Goal: Information Seeking & Learning: Compare options

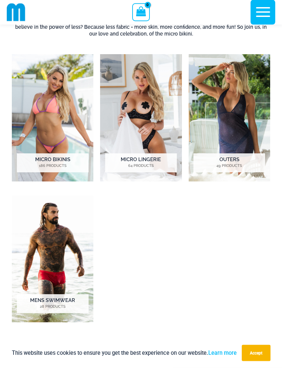
scroll to position [365, 0]
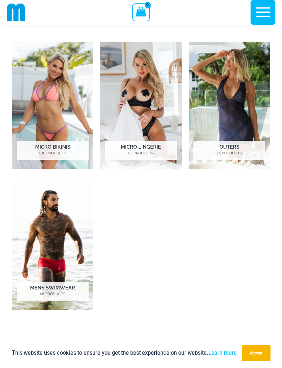
click at [47, 260] on img "Visit product category Mens Swimwear" at bounding box center [53, 246] width 82 height 127
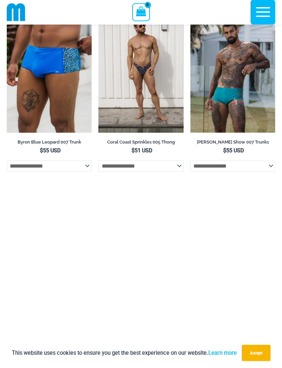
scroll to position [1625, 0]
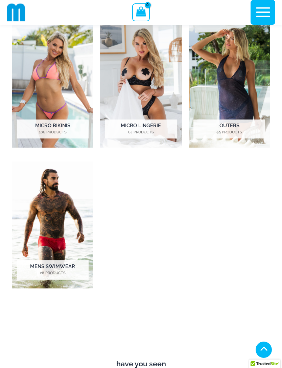
scroll to position [387, 0]
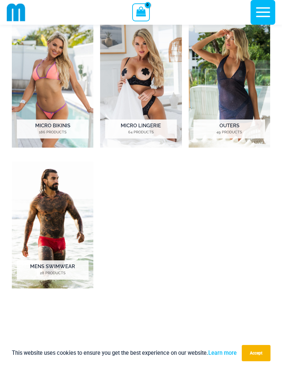
click at [252, 80] on img "Visit product category Outers" at bounding box center [230, 84] width 82 height 127
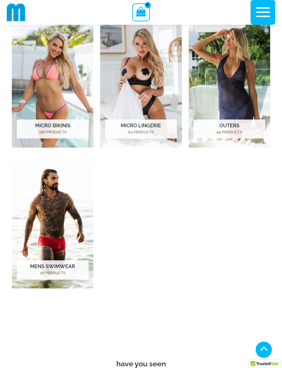
scroll to position [387, 0]
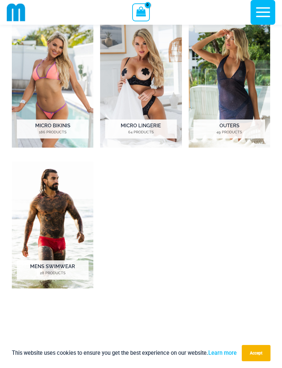
click at [152, 77] on img "Visit product category Micro Lingerie" at bounding box center [141, 84] width 82 height 127
click at [60, 86] on img "Visit product category Micro Bikinis" at bounding box center [53, 84] width 82 height 127
click at [58, 86] on img "Visit product category Micro Bikinis" at bounding box center [53, 84] width 82 height 127
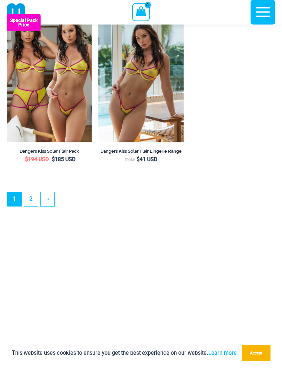
scroll to position [1962, 0]
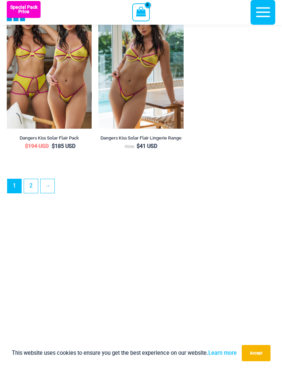
click at [52, 193] on link "→" at bounding box center [48, 186] width 14 height 14
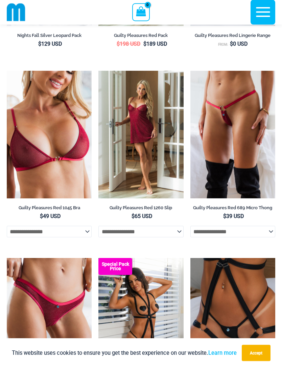
scroll to position [0, 0]
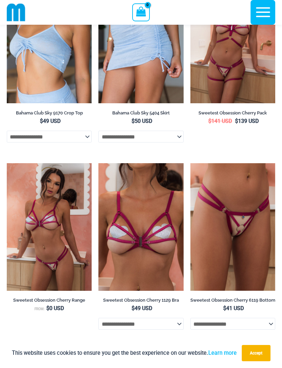
scroll to position [1235, 0]
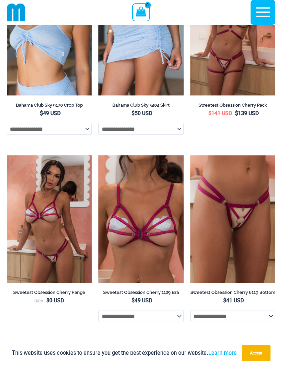
click at [281, 238] on div "shopping Micro Lingerie Filters Filters Lingerie Thongs Lingerie Packs Skirts" at bounding box center [141, 68] width 282 height 2539
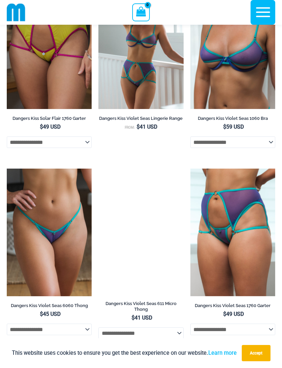
scroll to position [0, 0]
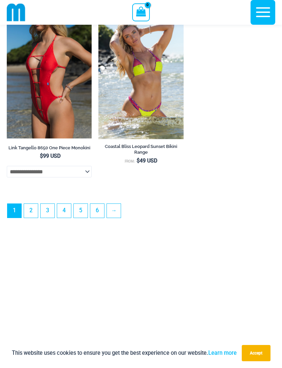
scroll to position [2108, 0]
click at [34, 218] on link "2" at bounding box center [31, 211] width 14 height 14
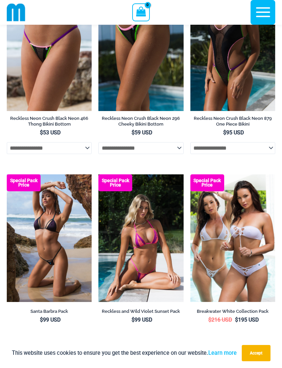
scroll to position [1322, 0]
